Goal: Task Accomplishment & Management: Manage account settings

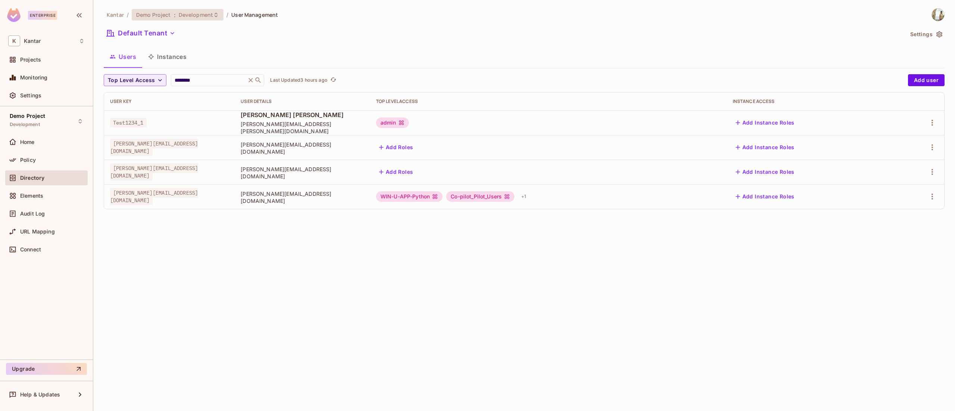
click at [202, 15] on span "Development" at bounding box center [196, 14] width 34 height 7
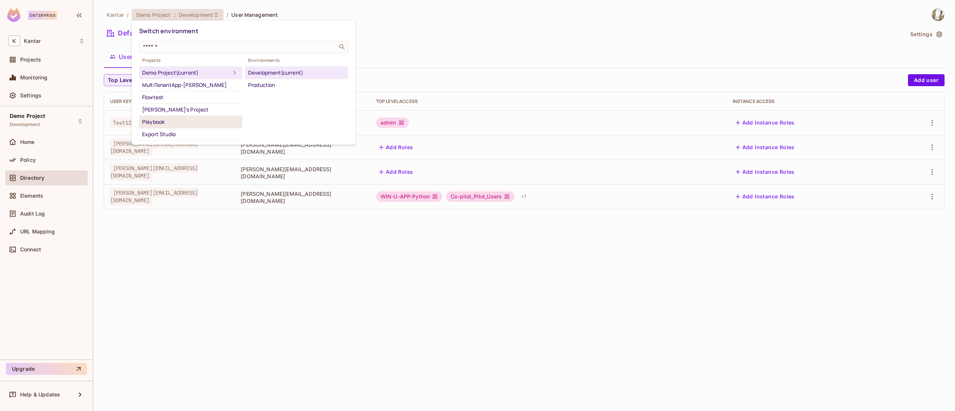
click at [211, 118] on div "Playbook" at bounding box center [190, 122] width 97 height 9
click at [281, 73] on div "Development" at bounding box center [296, 72] width 97 height 9
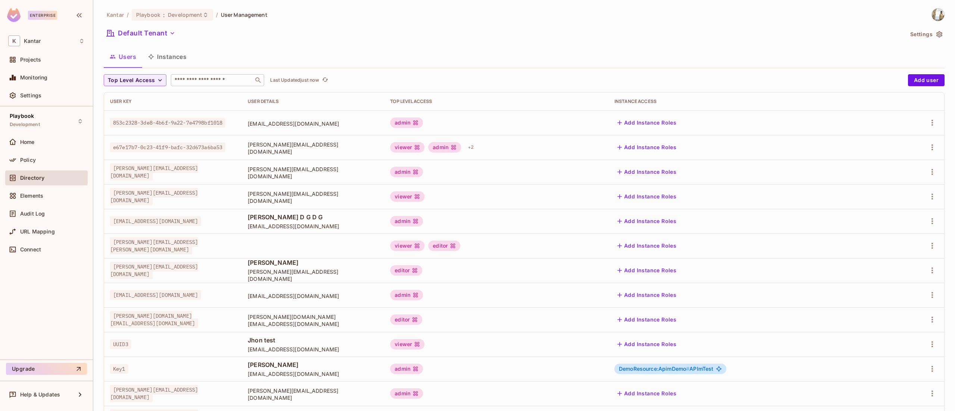
click at [206, 86] on div "​" at bounding box center [217, 80] width 93 height 12
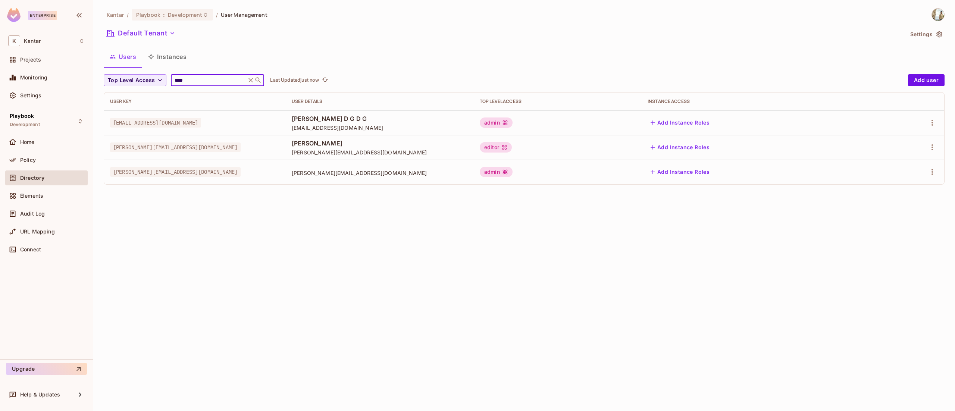
type input "****"
click at [216, 218] on div "Kantar / Playbook : Development / User Management Default Tenant Settings Users…" at bounding box center [524, 205] width 862 height 411
click at [43, 156] on div "Policy" at bounding box center [46, 160] width 76 height 9
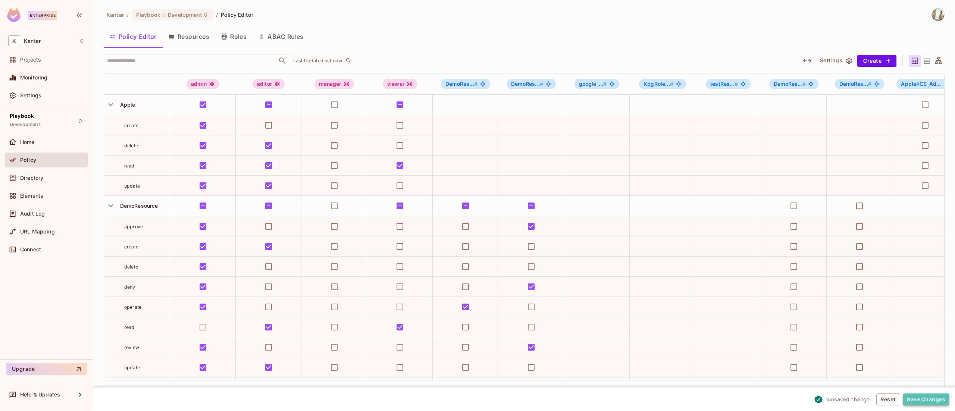
click at [930, 397] on button "Save Changes" at bounding box center [926, 400] width 46 height 12
click at [929, 401] on button "Save Changes" at bounding box center [926, 400] width 46 height 12
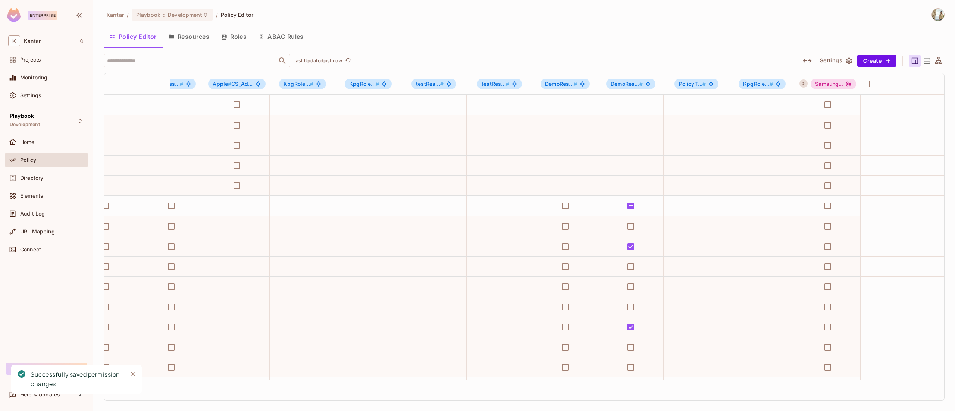
scroll to position [0, 700]
